Goal: Task Accomplishment & Management: Manage account settings

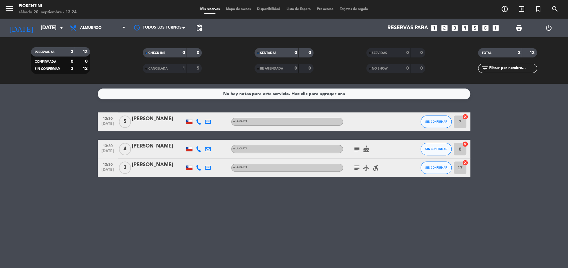
click at [357, 166] on icon "subject" at bounding box center [356, 167] width 7 height 7
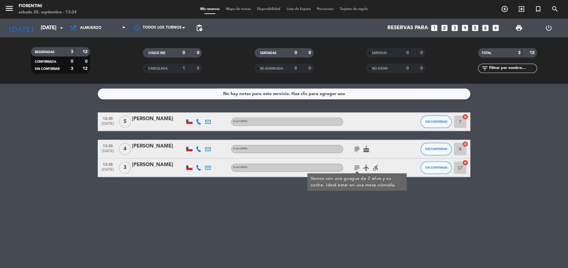
click at [355, 147] on icon "subject" at bounding box center [356, 148] width 7 height 7
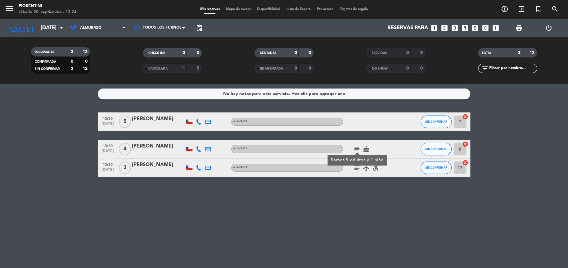
click at [355, 167] on icon "subject" at bounding box center [356, 167] width 7 height 7
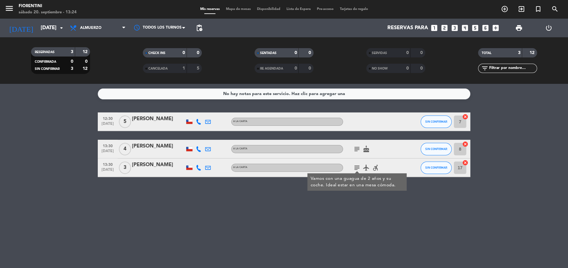
click at [284, 217] on div "No hay notas para este servicio. Haz clic para agregar una 12:30 sep. 20 5 Roci…" at bounding box center [284, 176] width 568 height 184
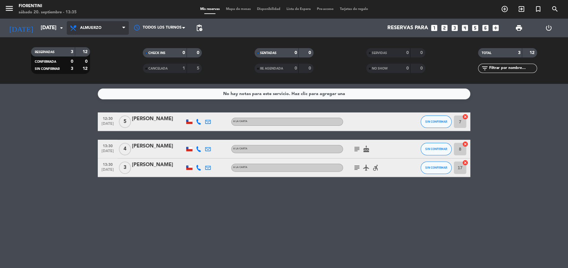
click at [100, 29] on span "Almuerzo" at bounding box center [90, 28] width 21 height 4
click at [95, 72] on div "menu Fiorentini sábado 20. septiembre - 13:35 Mis reservas Mapa de mesas Dispon…" at bounding box center [284, 42] width 568 height 84
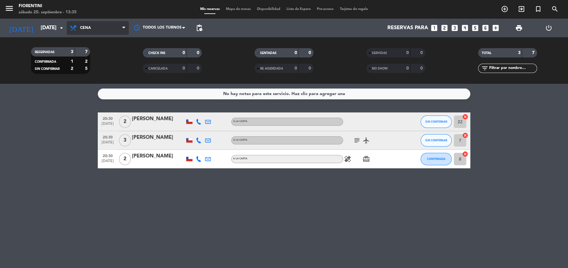
click at [83, 32] on span "Cena" at bounding box center [98, 28] width 62 height 14
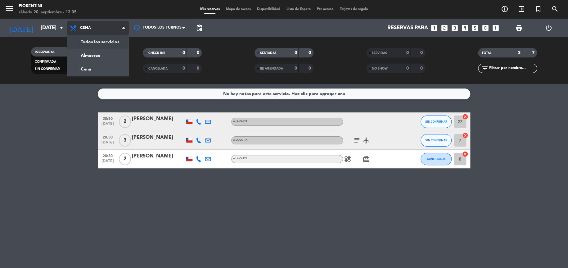
click at [83, 42] on div "menu [PERSON_NAME] [DATE] 20. septiembre - 13:35 Mis reservas Mapa de mesas Dis…" at bounding box center [284, 42] width 568 height 84
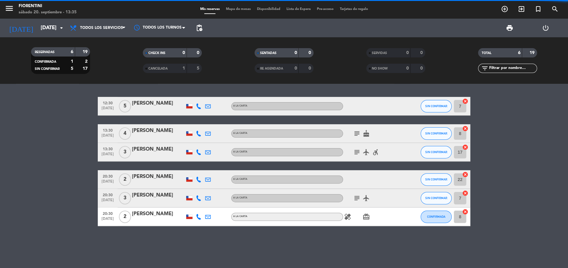
click at [93, 30] on span "Todos los servicios" at bounding box center [101, 28] width 43 height 4
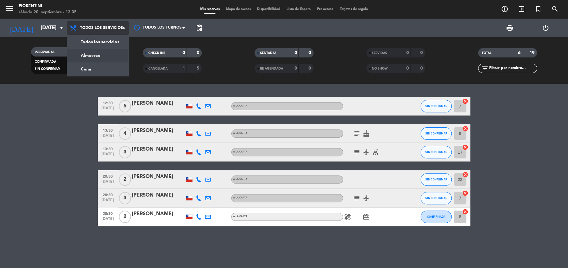
click at [103, 56] on div "menu [PERSON_NAME] [DATE] 20. septiembre - 13:35 Mis reservas Mapa de mesas Dis…" at bounding box center [284, 42] width 568 height 84
